Goal: Task Accomplishment & Management: Manage account settings

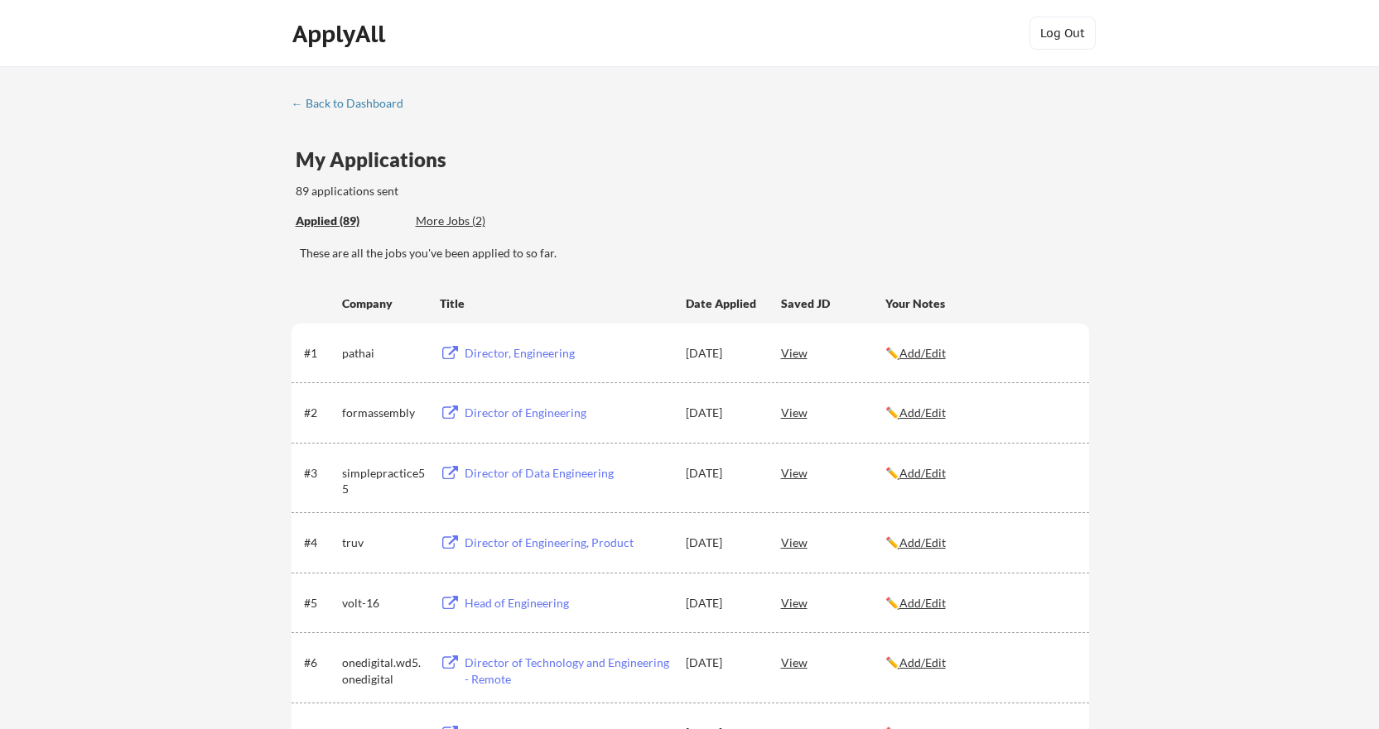
click at [450, 221] on div "More Jobs (2)" at bounding box center [477, 221] width 122 height 17
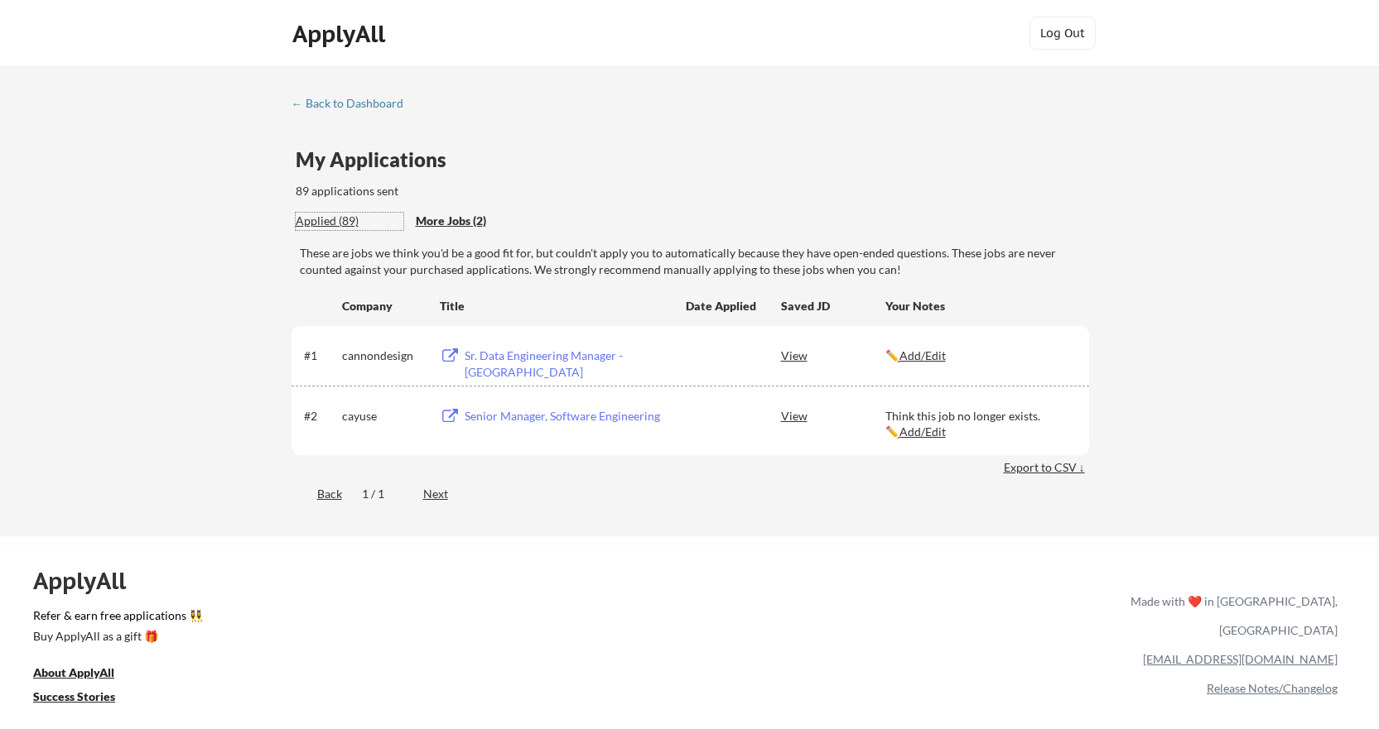
click at [329, 222] on div "Applied (89)" at bounding box center [350, 221] width 108 height 17
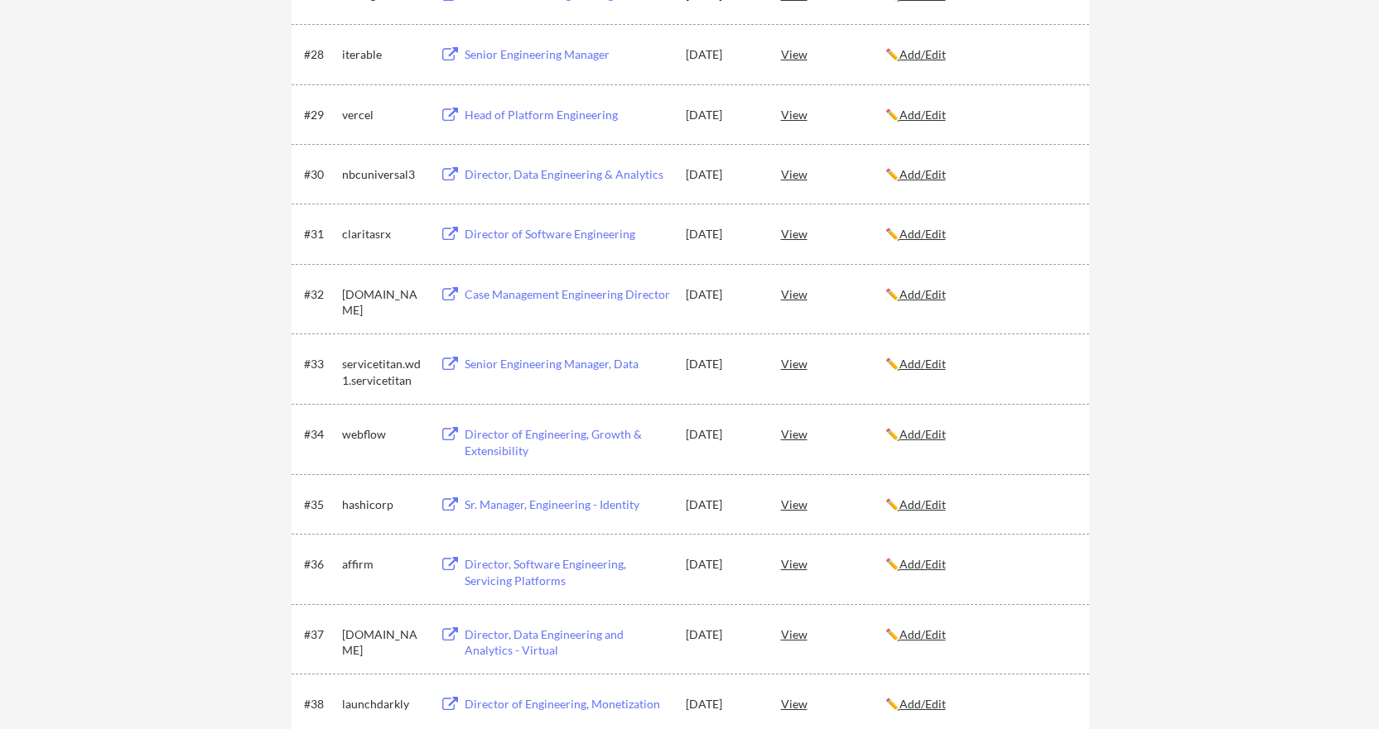
scroll to position [3104, 0]
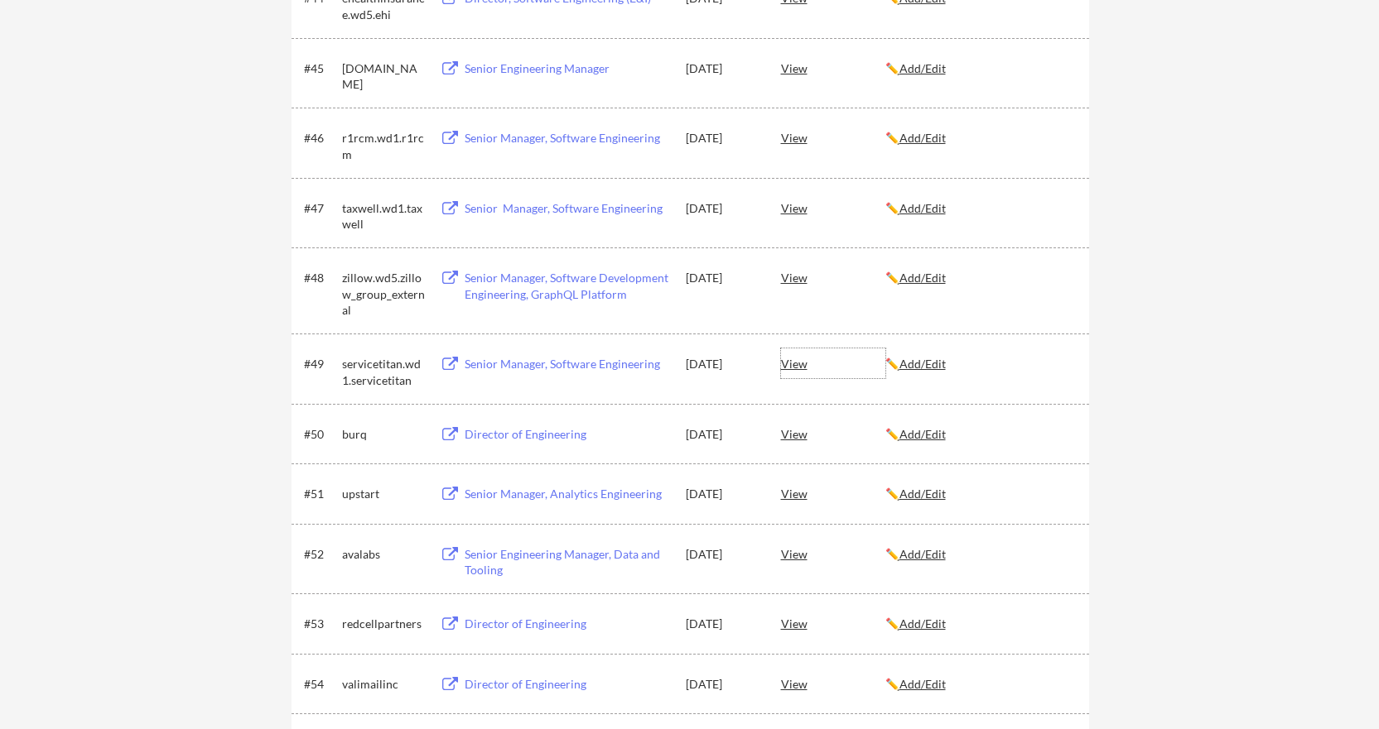
click at [800, 363] on div "View" at bounding box center [833, 364] width 104 height 30
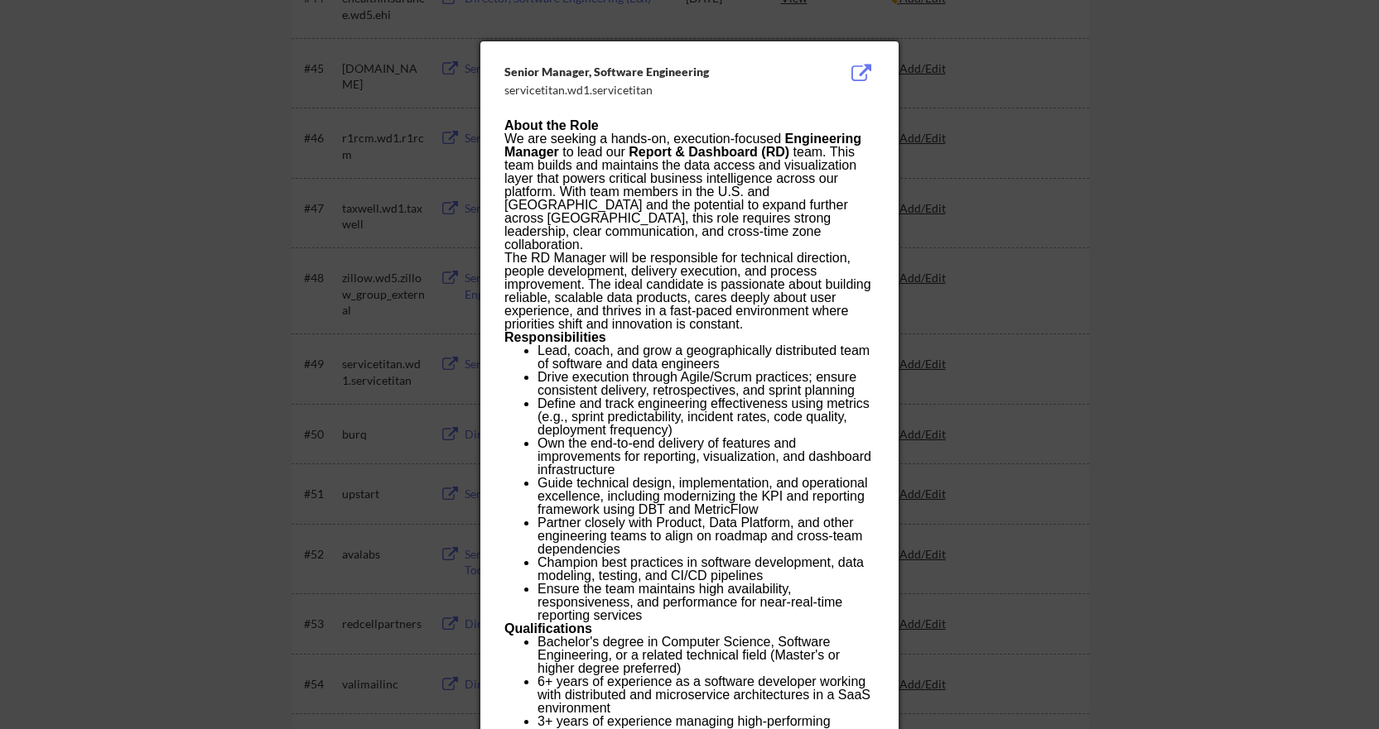
click at [855, 65] on button at bounding box center [861, 74] width 26 height 20
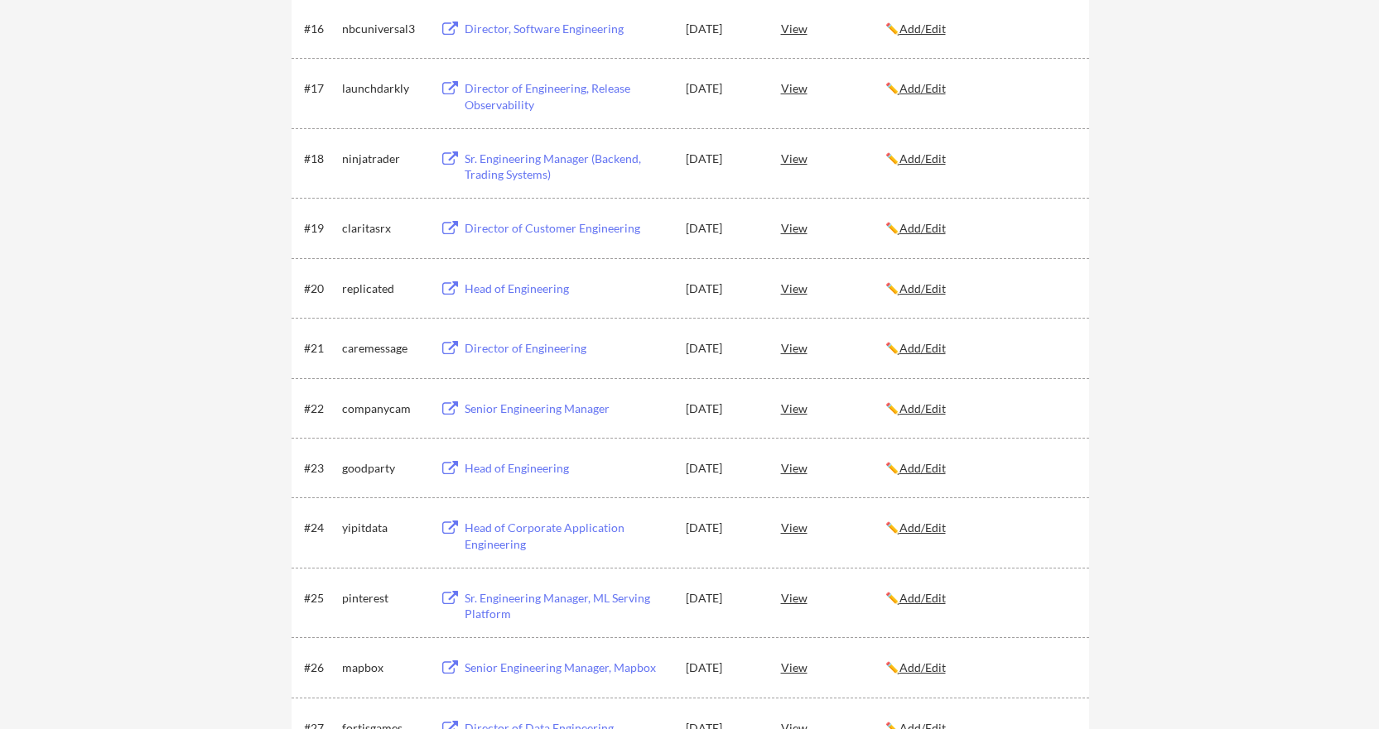
scroll to position [1124, 0]
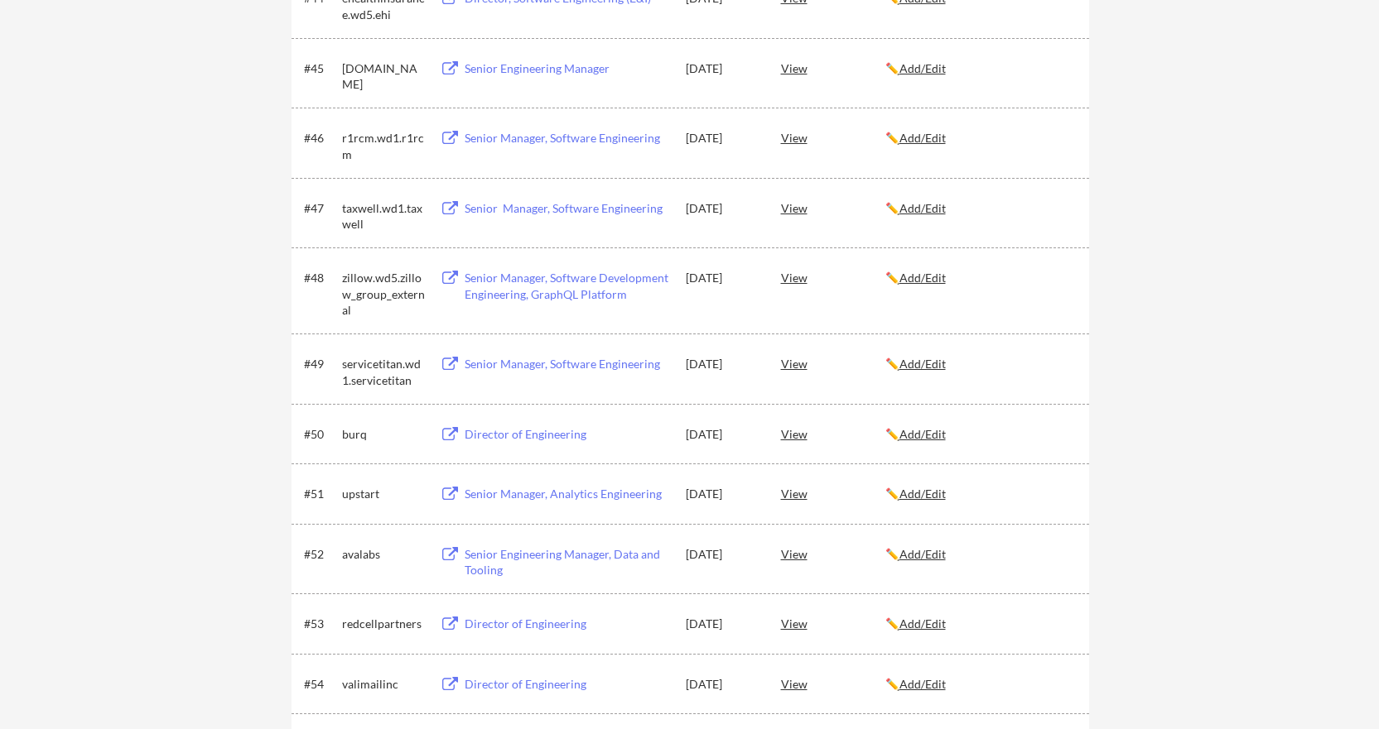
scroll to position [2024, 0]
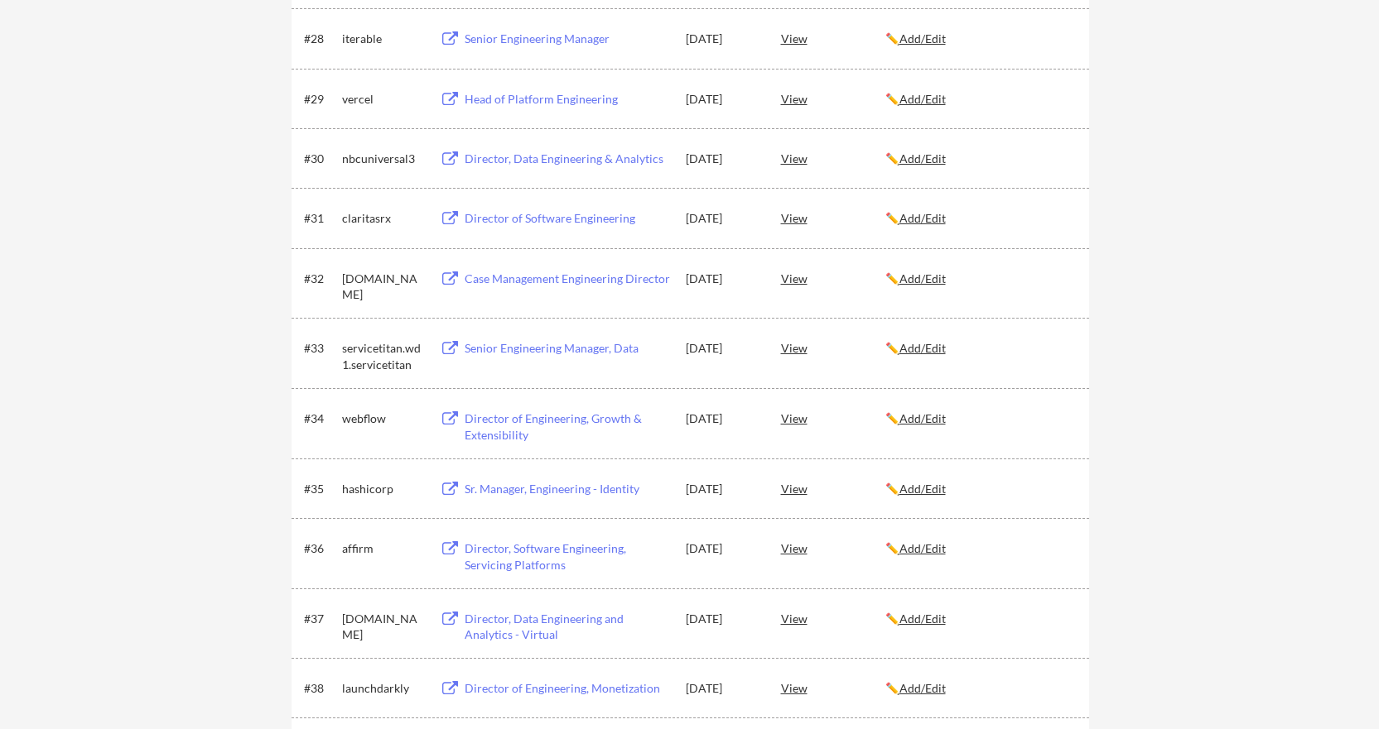
click at [800, 350] on div "View" at bounding box center [833, 348] width 104 height 30
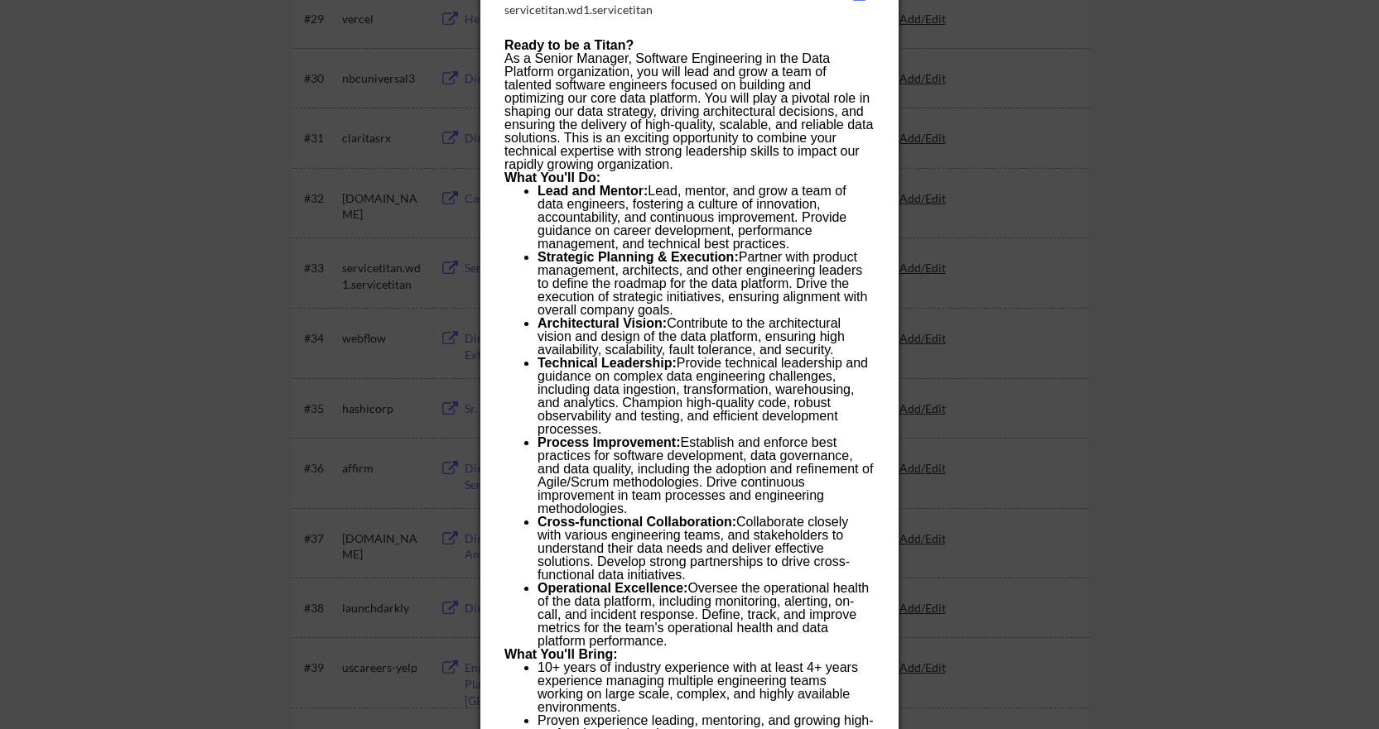
scroll to position [1941, 0]
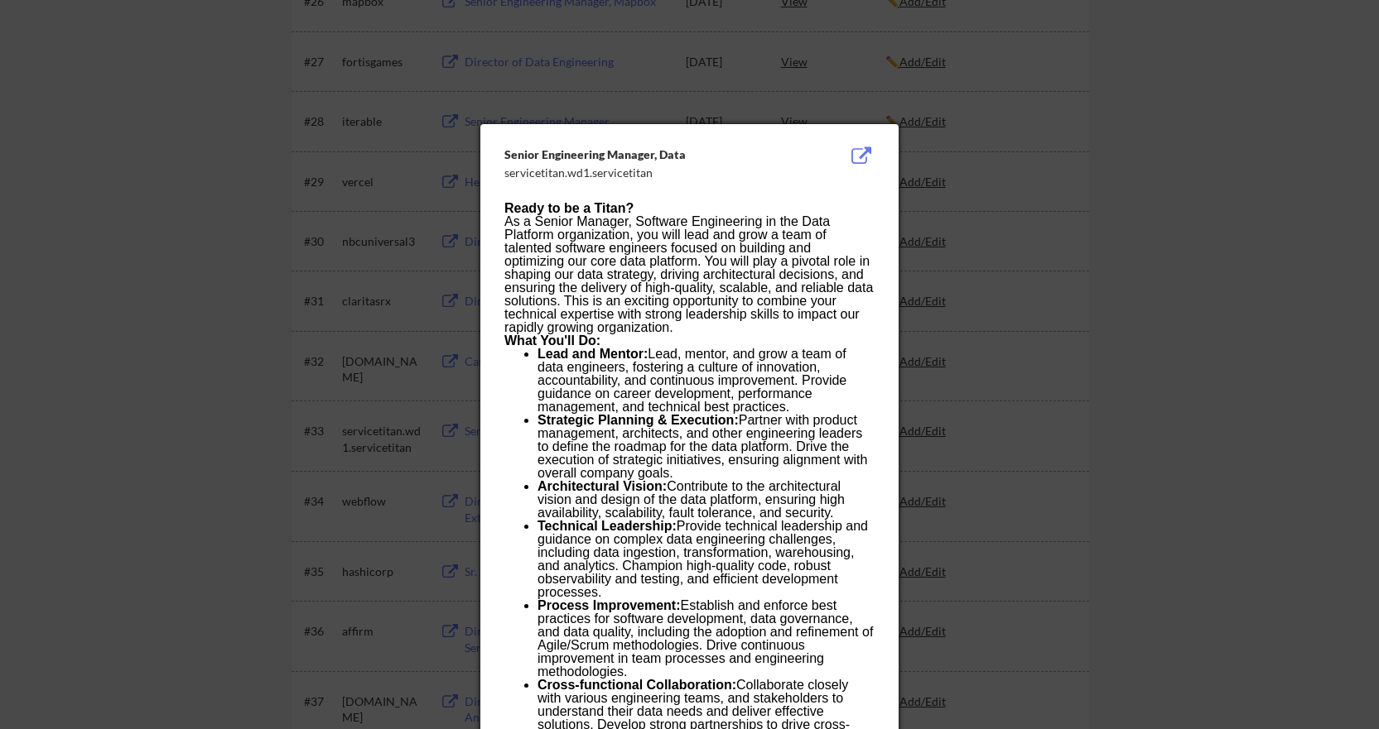
click at [1051, 223] on div at bounding box center [689, 364] width 1379 height 729
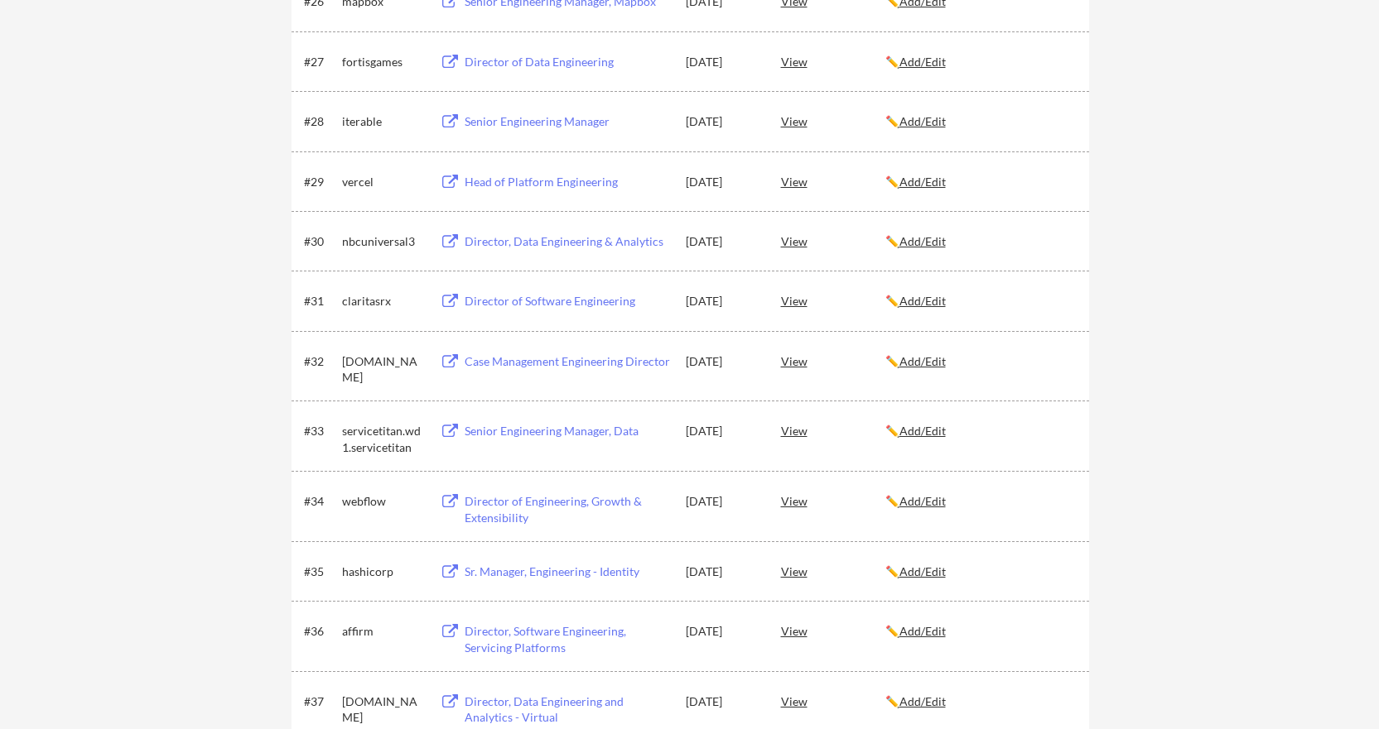
scroll to position [3104, 0]
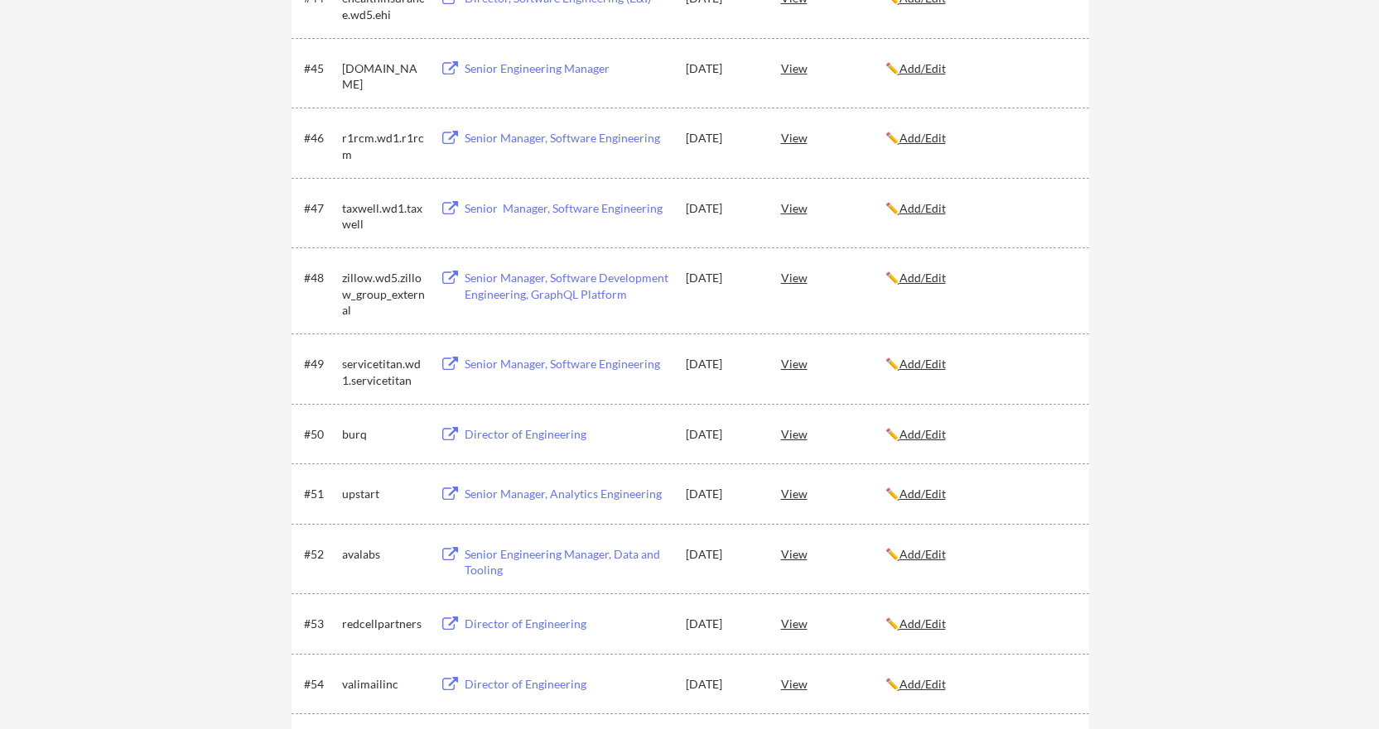
click at [807, 364] on div "View" at bounding box center [833, 364] width 104 height 30
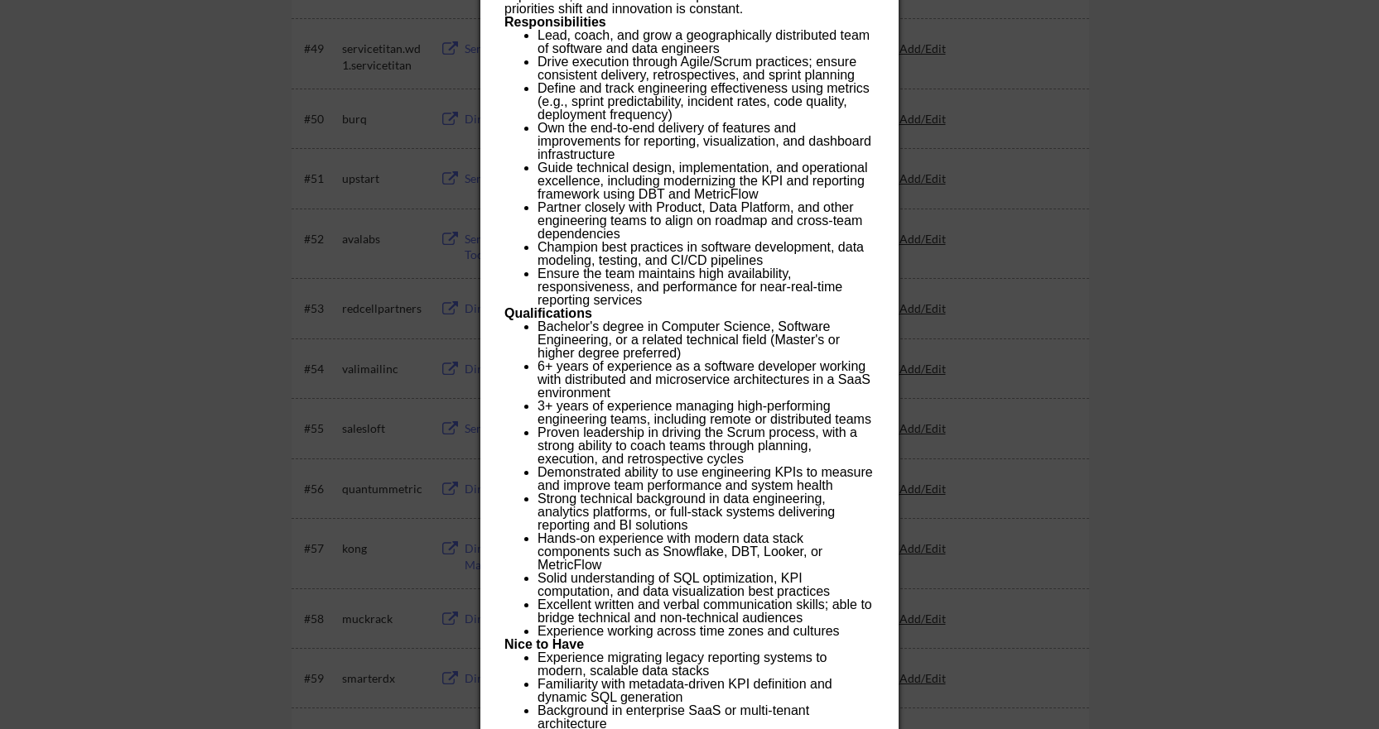
scroll to position [3435, 0]
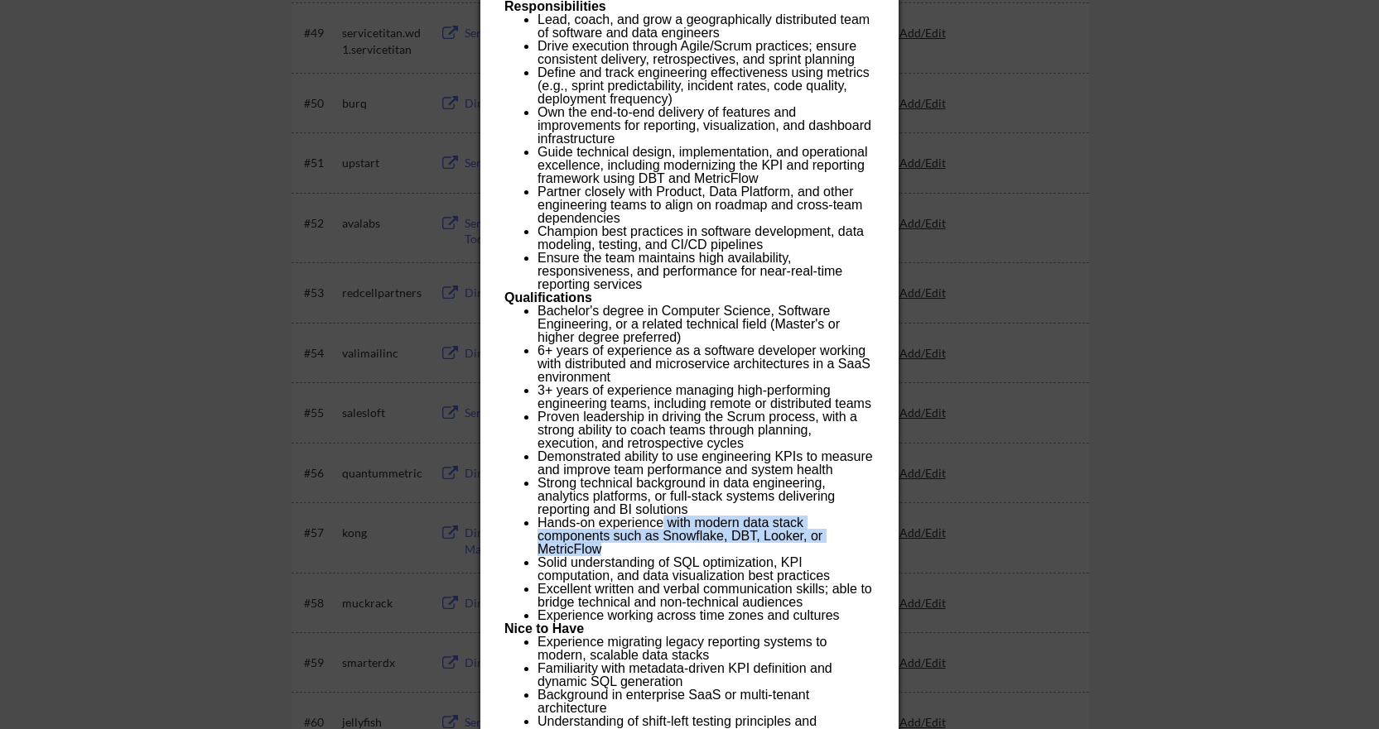
drag, startPoint x: 662, startPoint y: 508, endPoint x: 671, endPoint y: 535, distance: 28.0
click at [671, 535] on p "Hands-on experience with modern data stack components such as Snowflake, DBT, L…" at bounding box center [705, 537] width 336 height 40
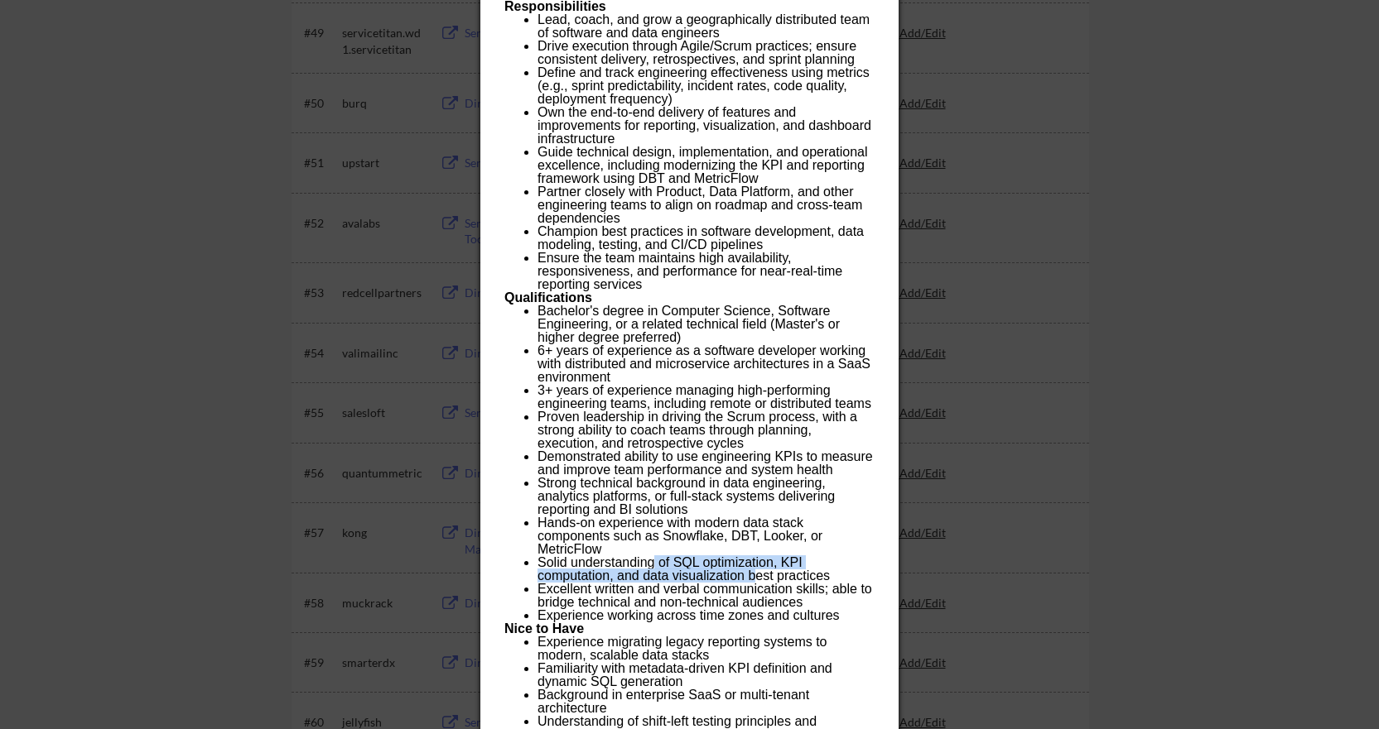
drag, startPoint x: 656, startPoint y: 548, endPoint x: 758, endPoint y: 558, distance: 103.1
click at [758, 558] on p "Solid understanding of SQL optimization, KPI computation, and data visualizatio…" at bounding box center [705, 569] width 336 height 26
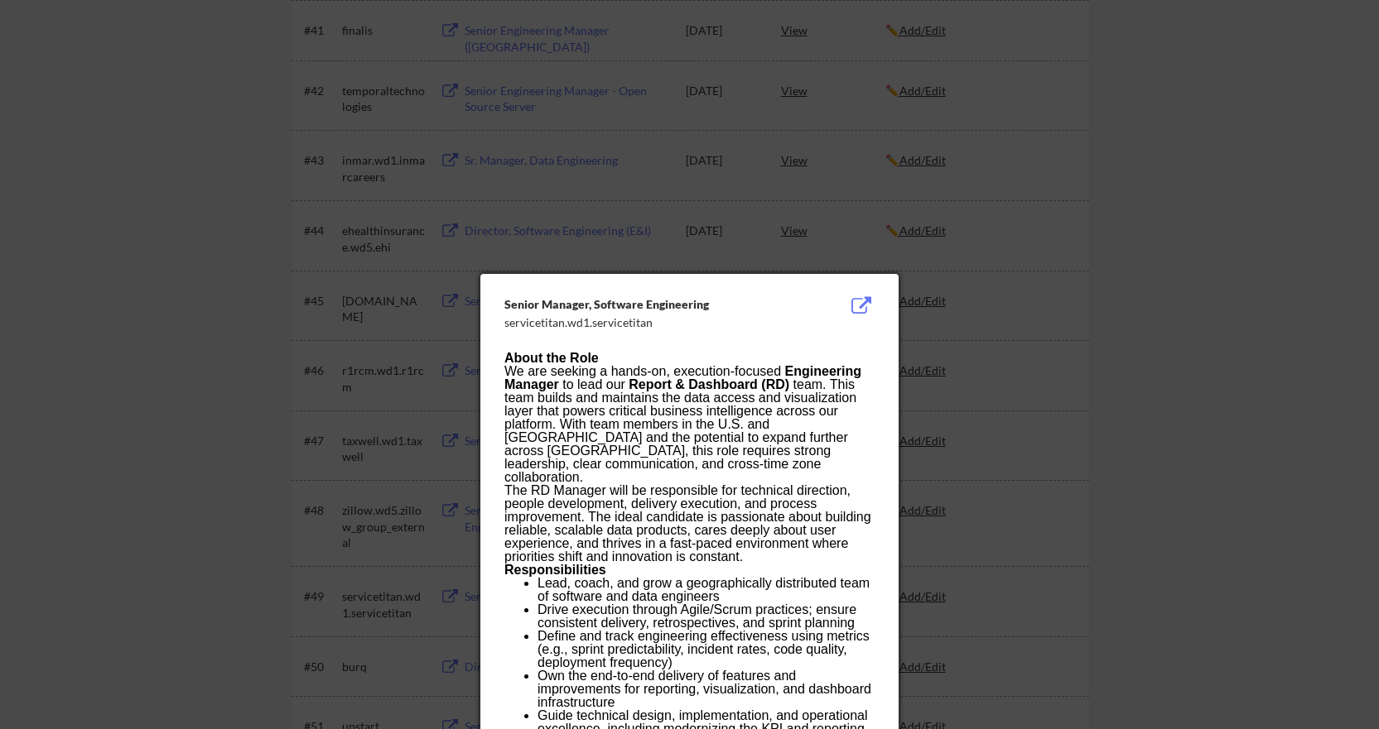
scroll to position [2856, 0]
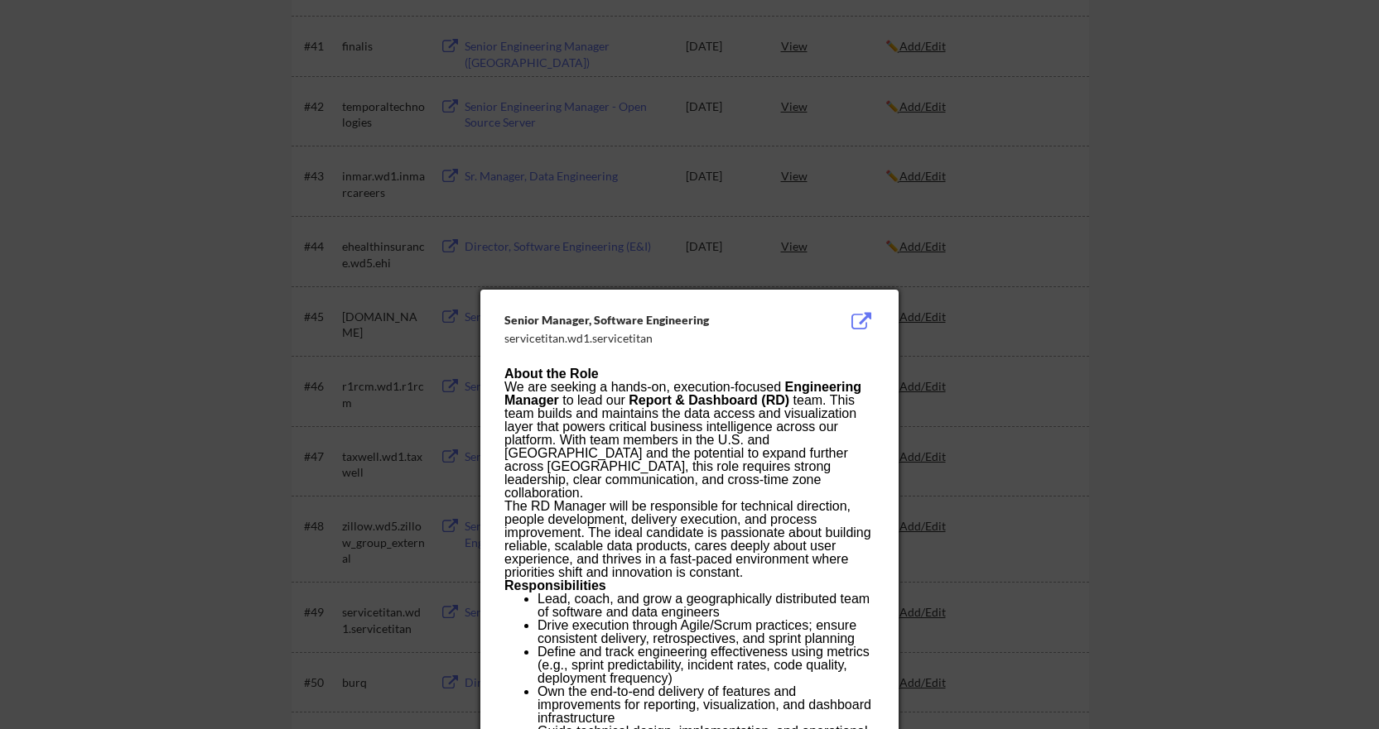
click at [913, 223] on div at bounding box center [689, 364] width 1379 height 729
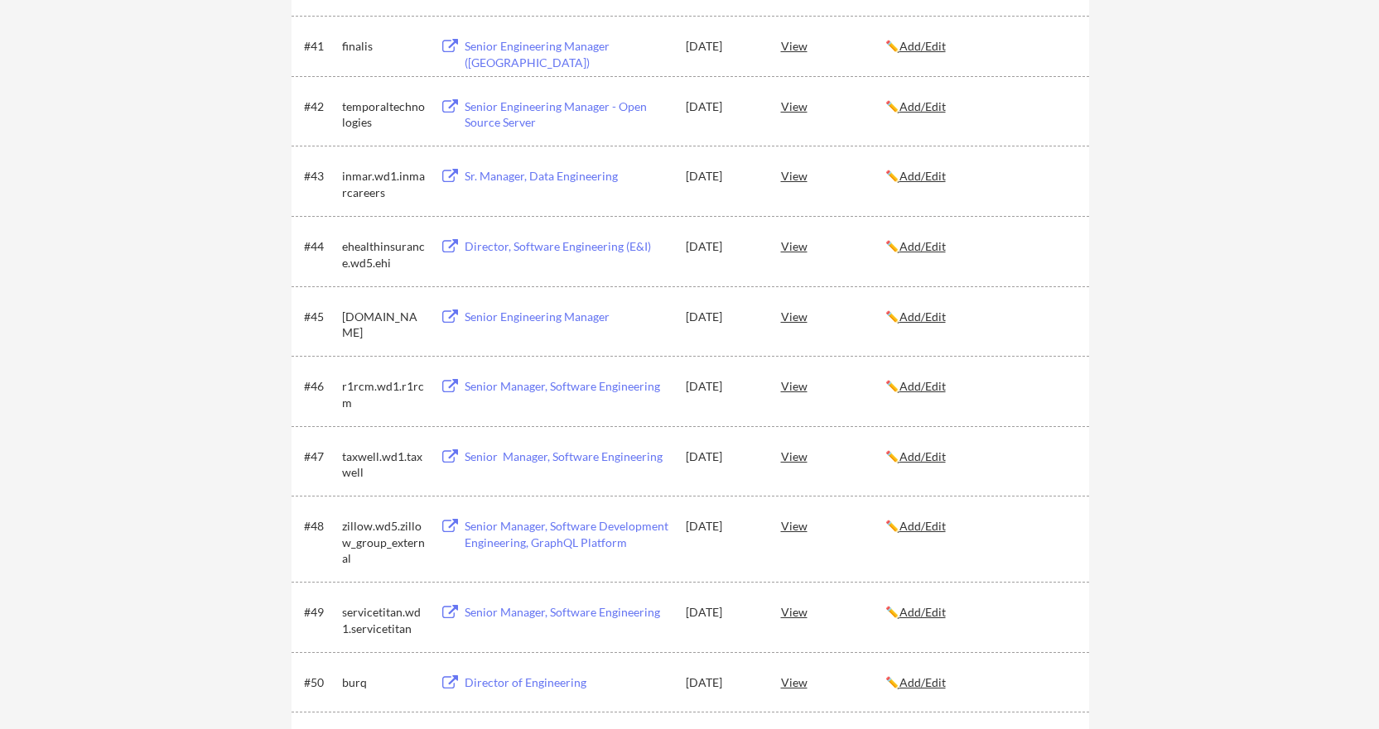
scroll to position [2024, 0]
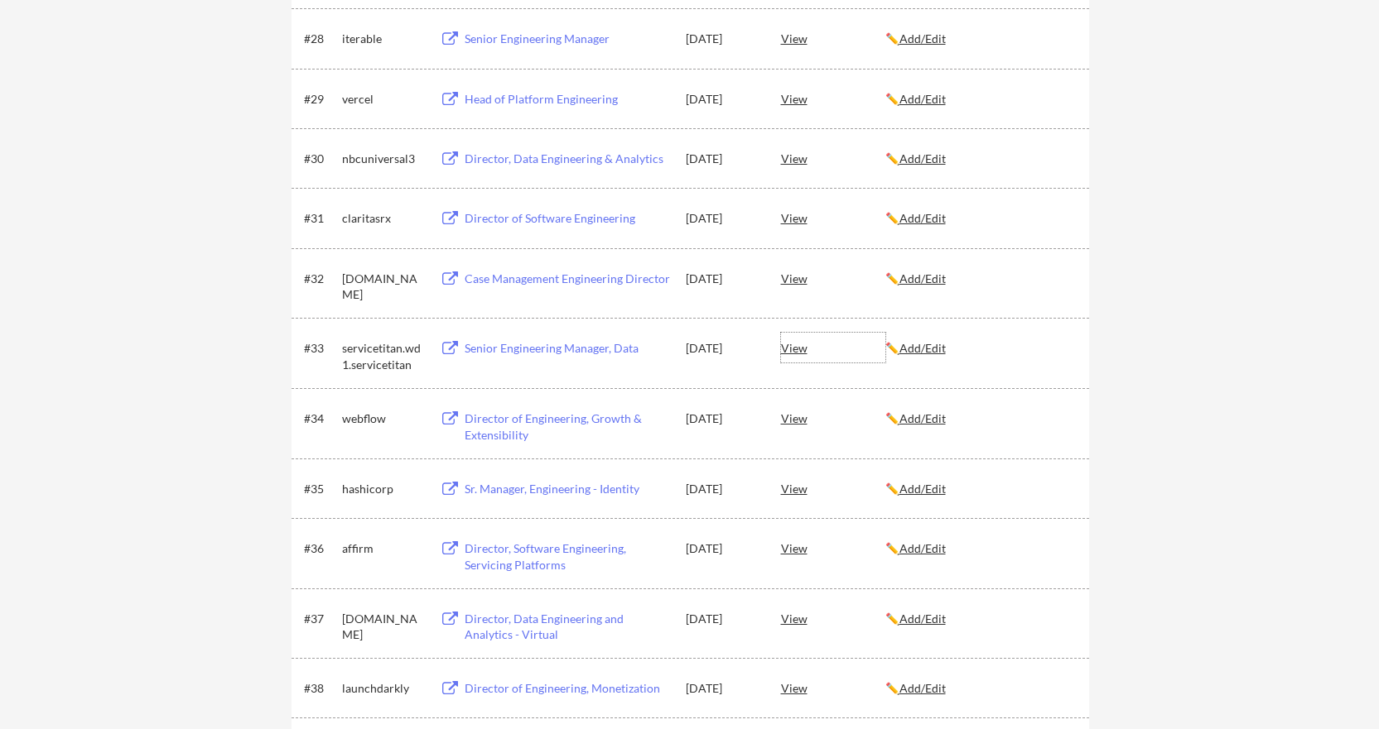
click at [793, 349] on div "View" at bounding box center [833, 348] width 104 height 30
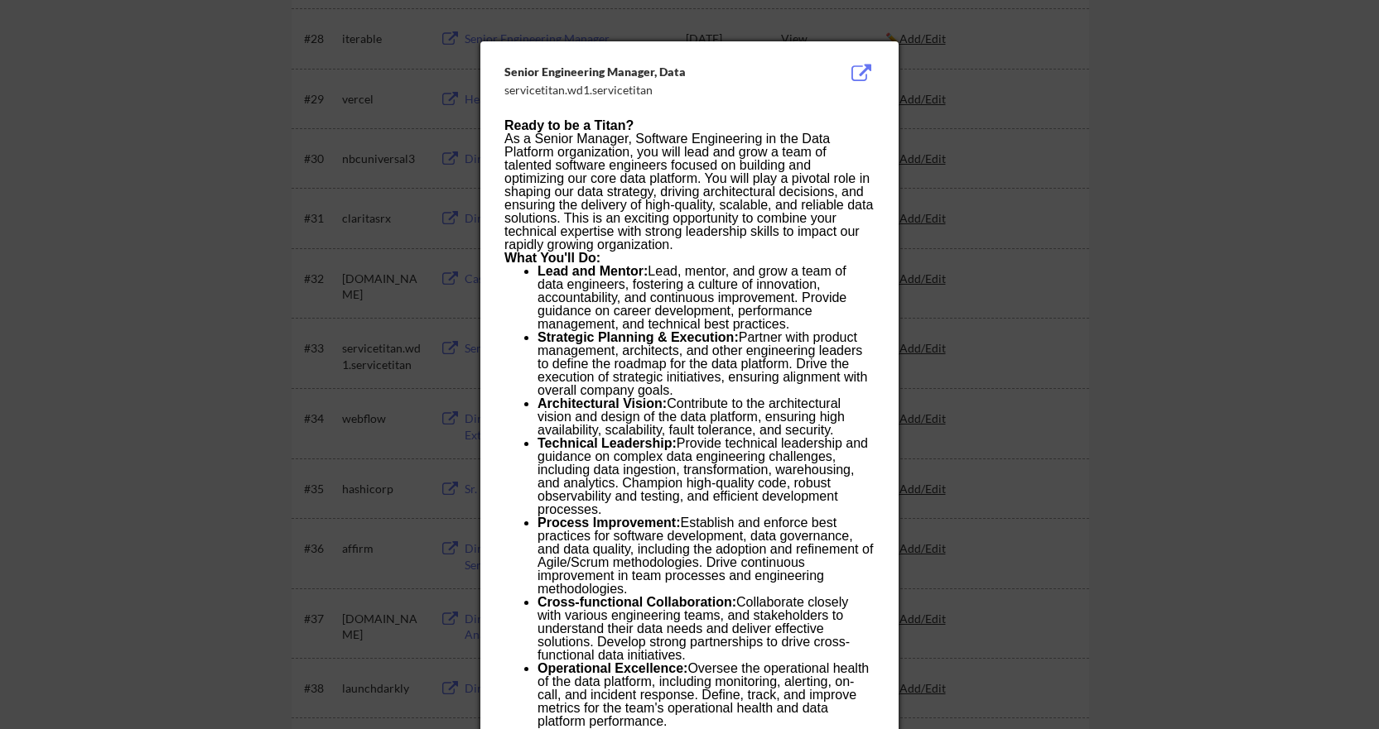
click at [1020, 93] on div at bounding box center [689, 364] width 1379 height 729
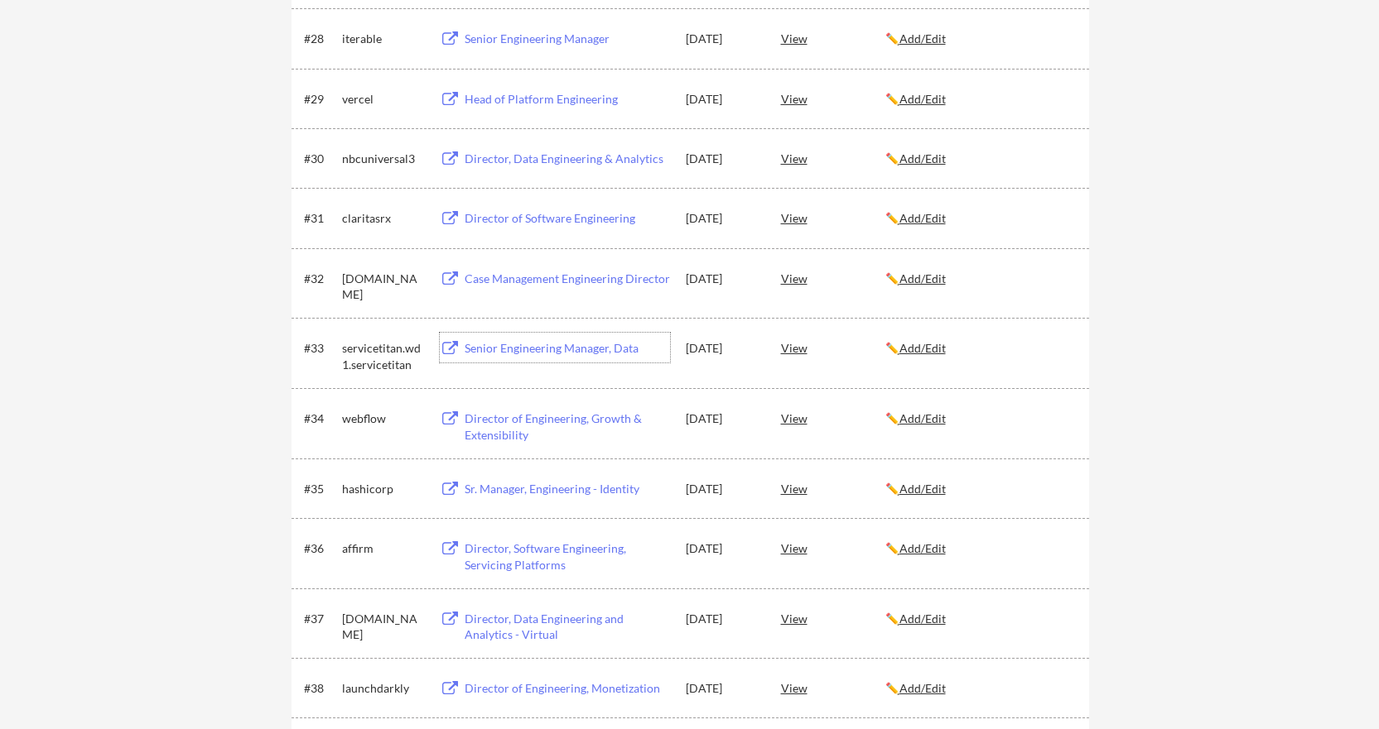
drag, startPoint x: 586, startPoint y: 350, endPoint x: 1171, endPoint y: 331, distance: 584.8
drag, startPoint x: 611, startPoint y: 345, endPoint x: 1282, endPoint y: 379, distance: 671.5
drag, startPoint x: 790, startPoint y: 351, endPoint x: 590, endPoint y: 383, distance: 202.1
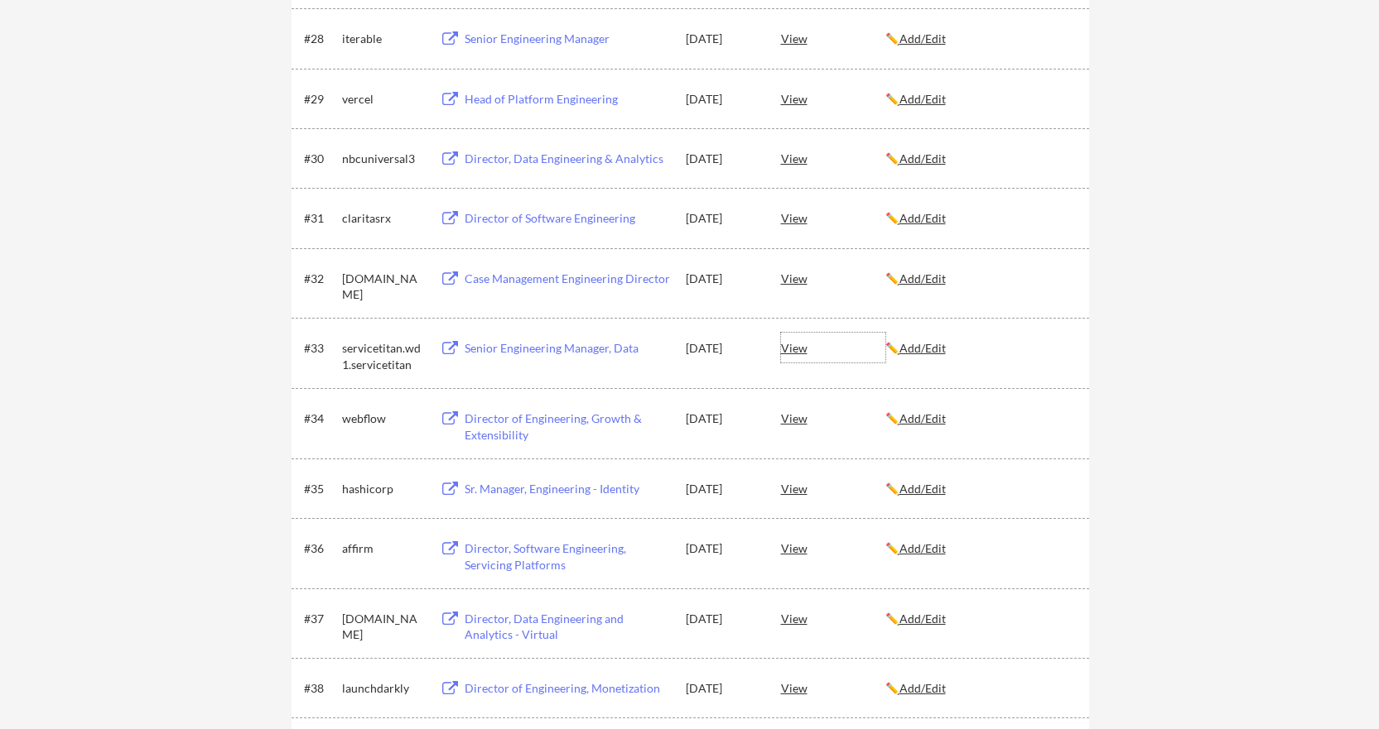
click at [590, 383] on div "#33 servicetitan.wd1.servicetitan Senior Engineering Manager, Data Aug 12, 2025…" at bounding box center [689, 353] width 797 height 70
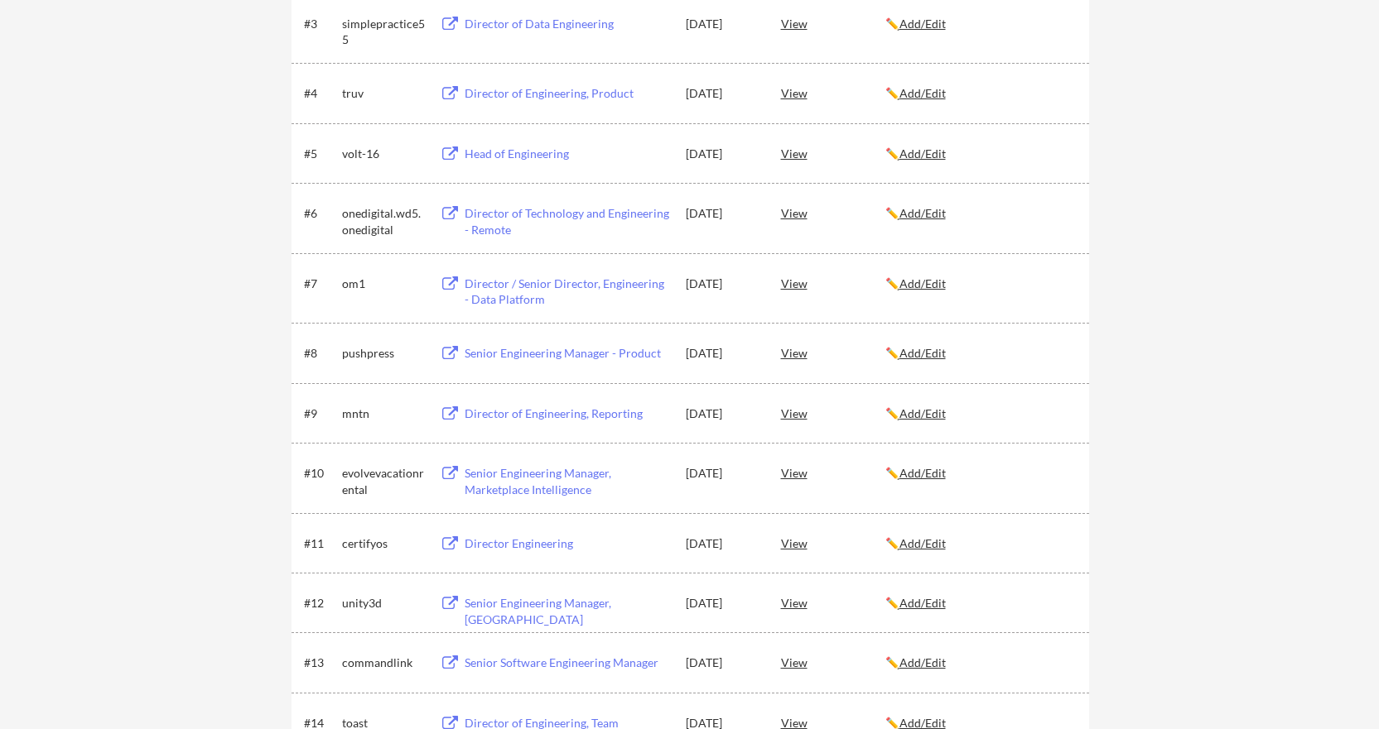
scroll to position [0, 0]
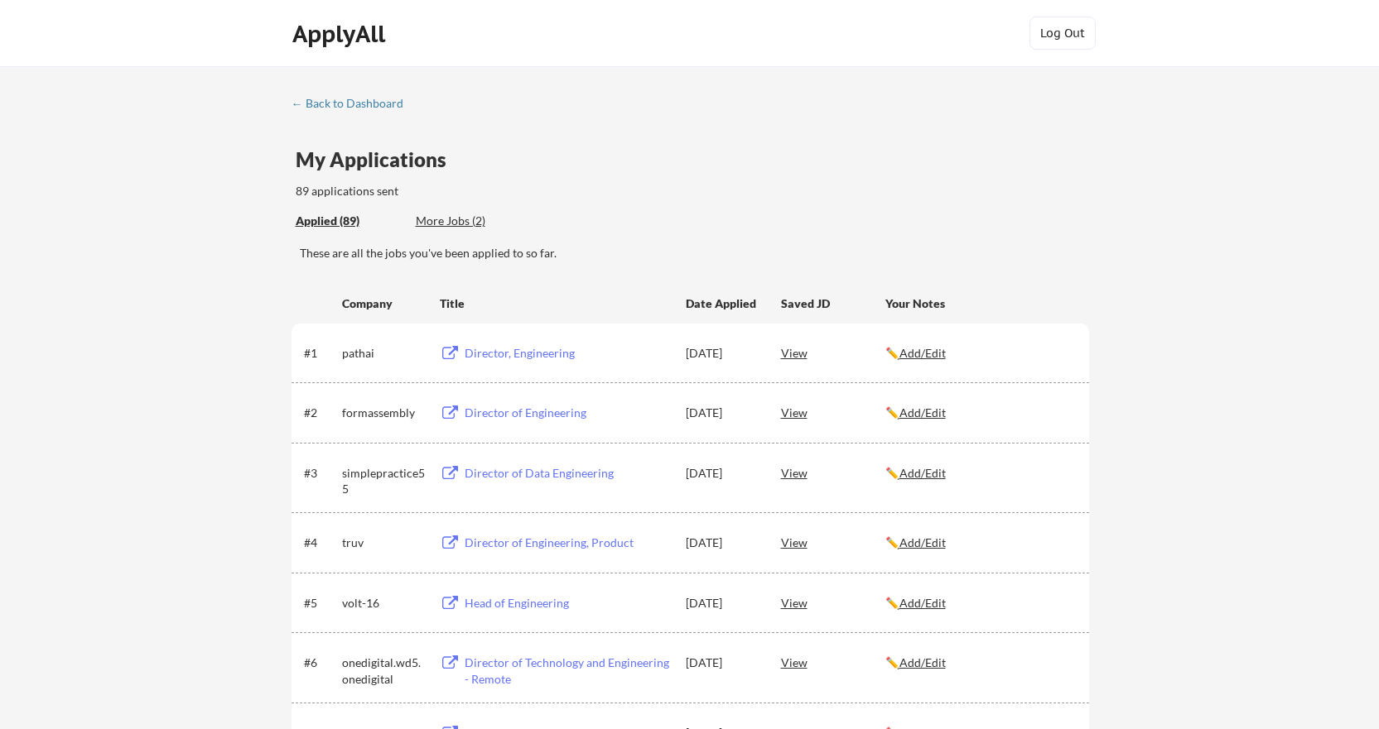
click at [356, 102] on div "← Back to Dashboard" at bounding box center [353, 104] width 124 height 12
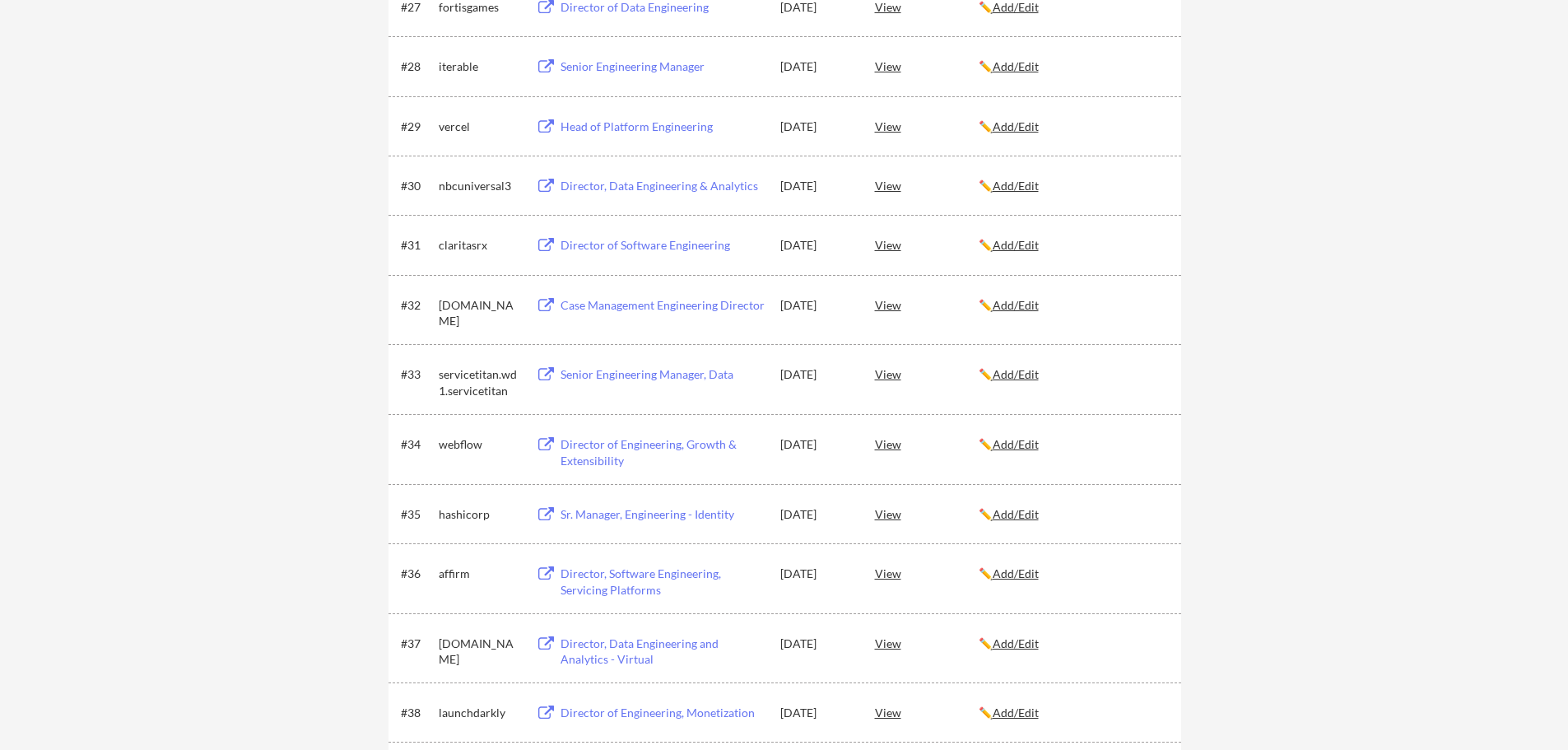
scroll to position [3076, 0]
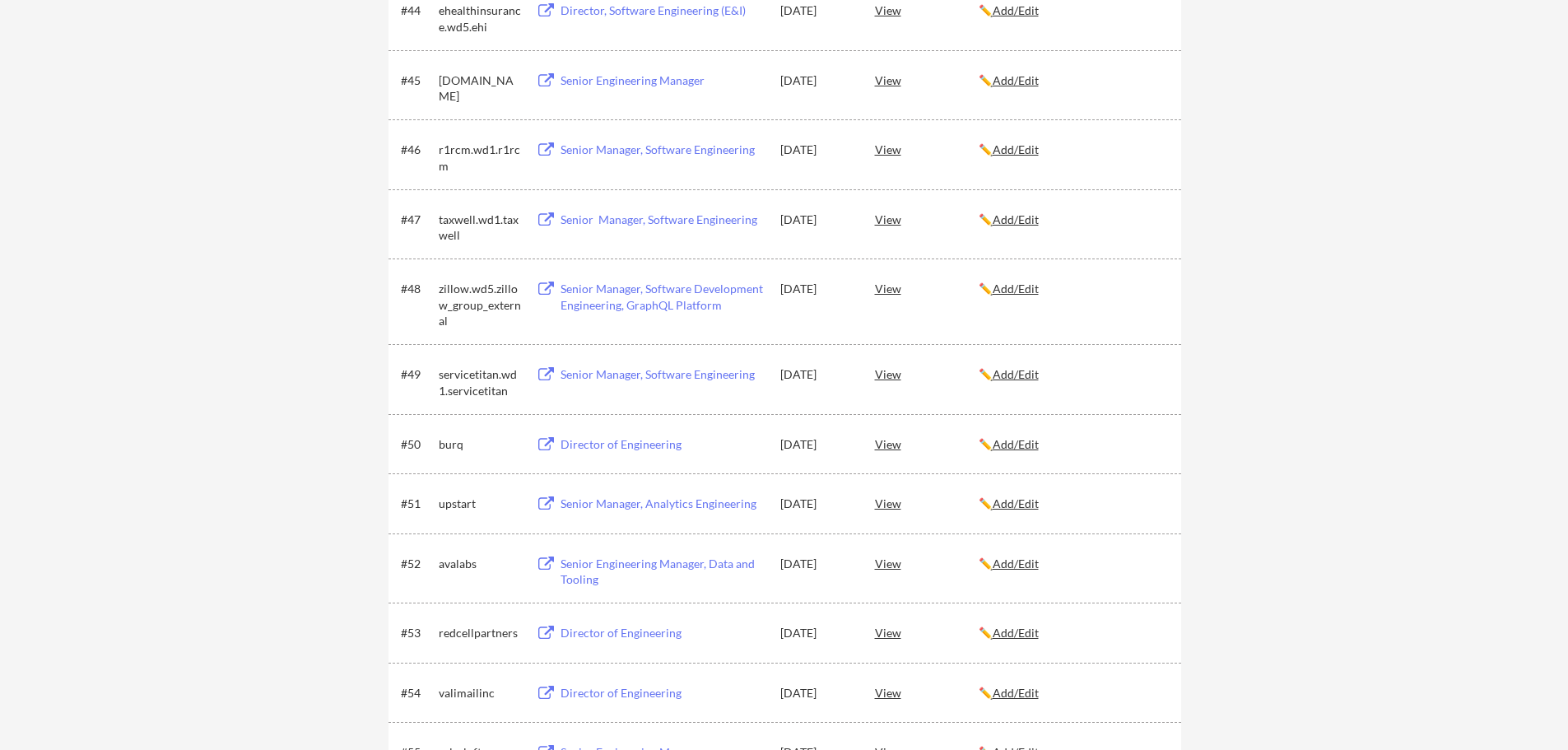
click at [724, 378] on div "Senior Manager, Software Engineering" at bounding box center [662, 374] width 204 height 17
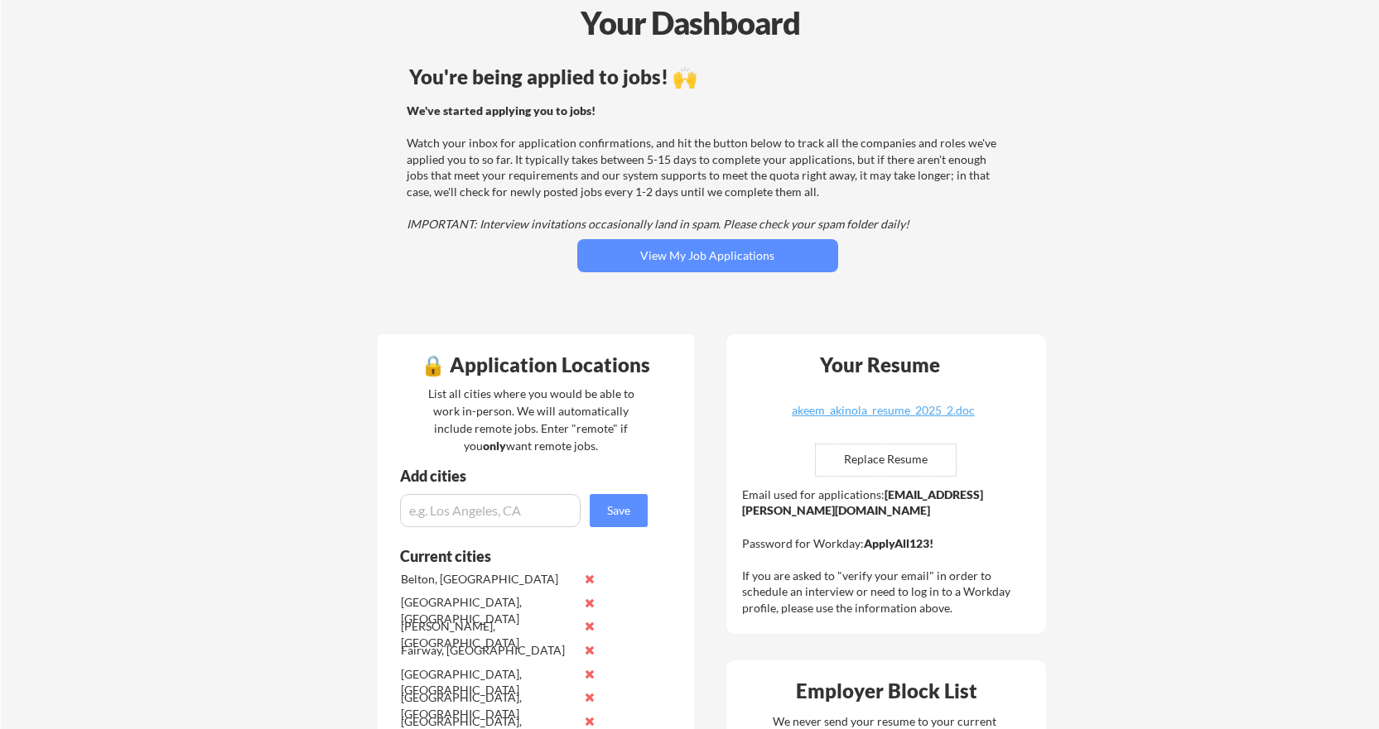
scroll to position [331, 0]
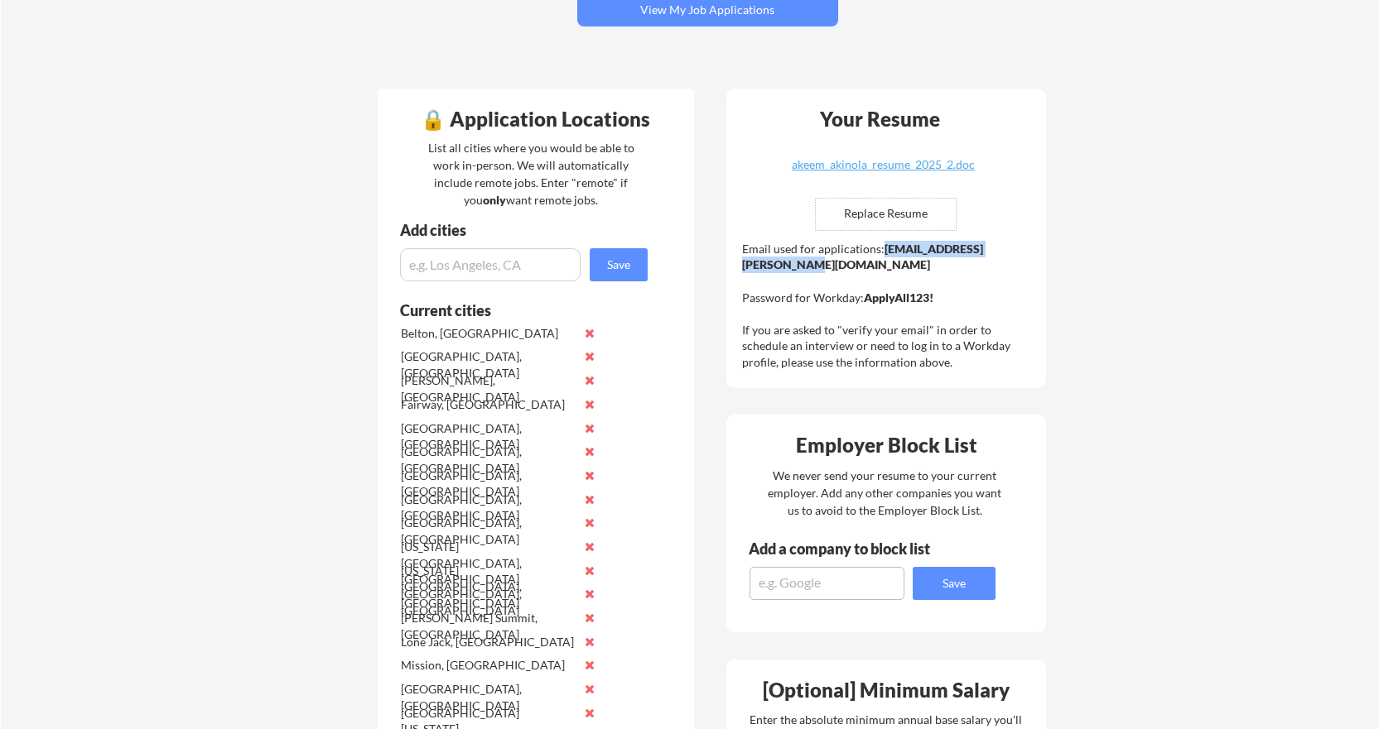
drag, startPoint x: 901, startPoint y: 267, endPoint x: 742, endPoint y: 272, distance: 159.0
click at [742, 272] on div "Email used for applications: [EMAIL_ADDRESS][PERSON_NAME][DOMAIN_NAME] Password…" at bounding box center [888, 306] width 292 height 130
copy strong "[EMAIL_ADDRESS][PERSON_NAME][DOMAIN_NAME]"
drag, startPoint x: 936, startPoint y: 291, endPoint x: 865, endPoint y: 302, distance: 72.0
click at [865, 302] on div "Email used for applications: [EMAIL_ADDRESS][PERSON_NAME][DOMAIN_NAME] Password…" at bounding box center [888, 306] width 292 height 130
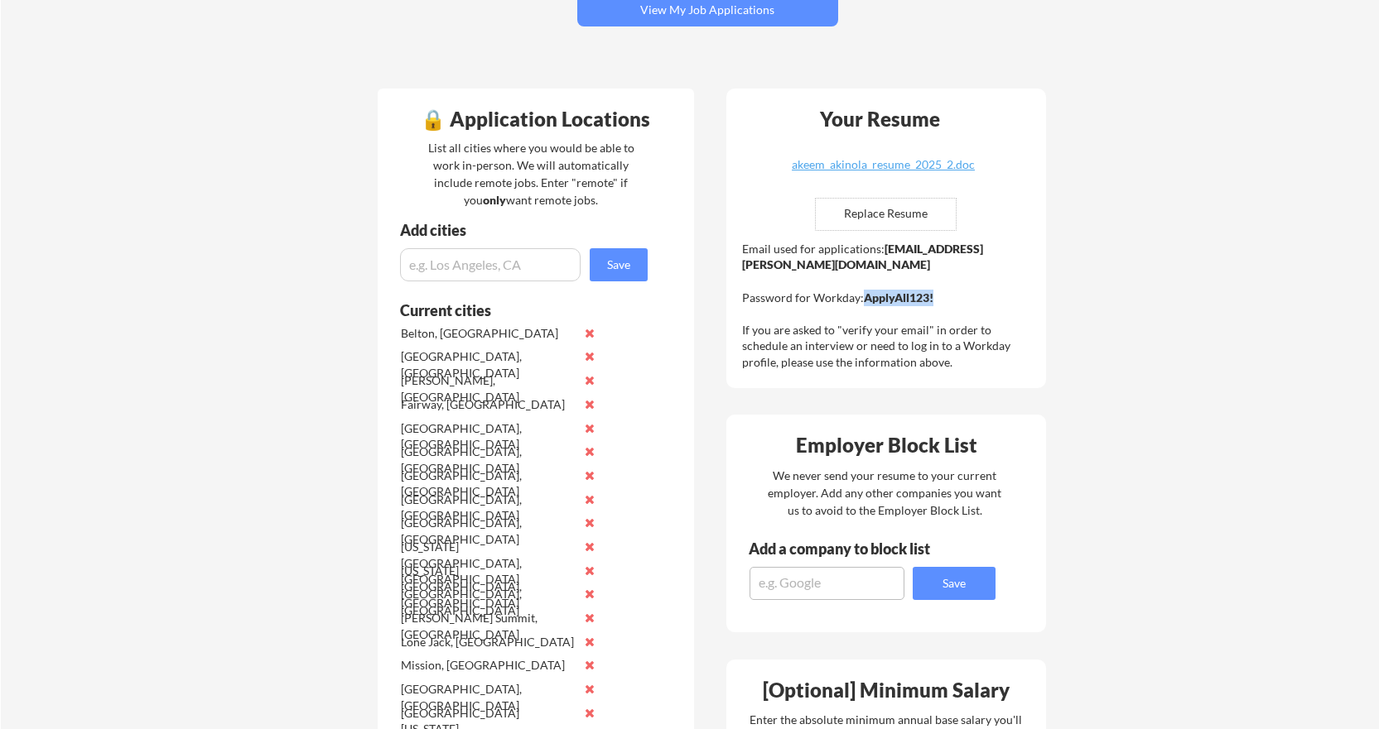
copy strong "ApplyAll123!"
